Goal: Transaction & Acquisition: Purchase product/service

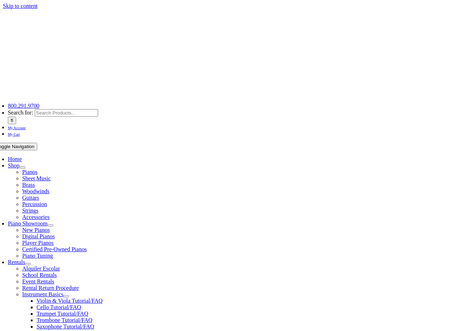
scroll to position [143, 0]
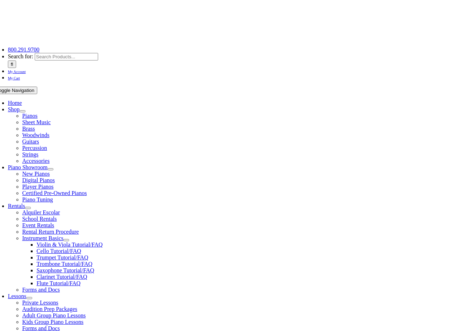
scroll to position [107, 0]
